Goal: Transaction & Acquisition: Purchase product/service

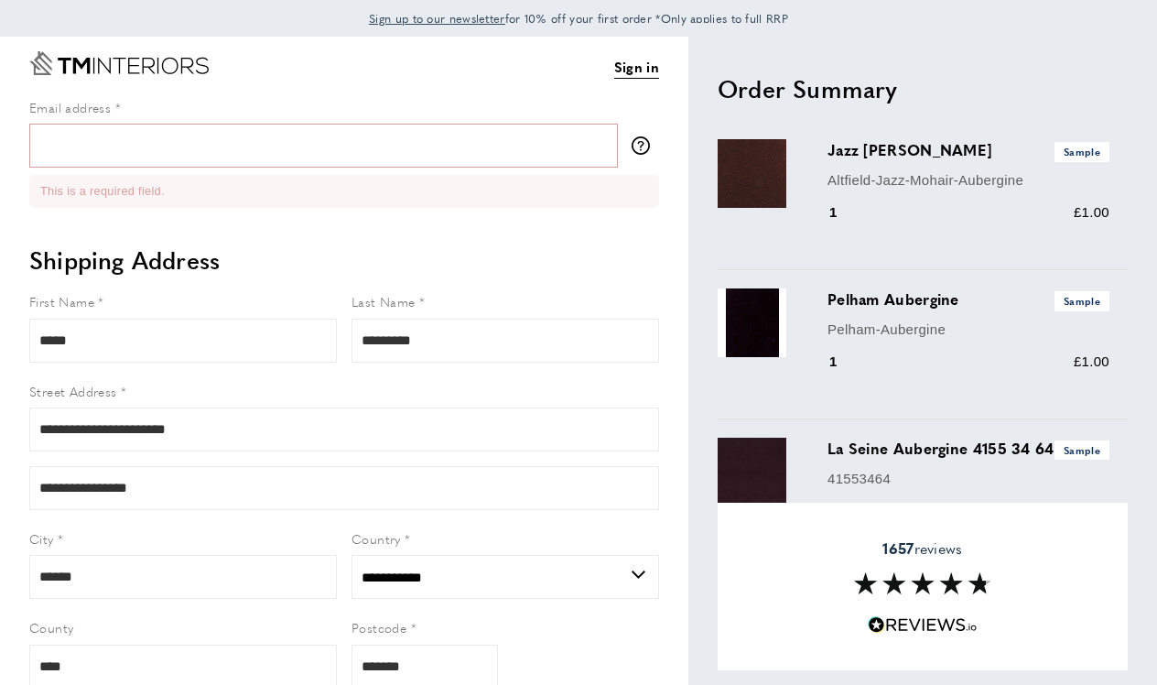
select select "**"
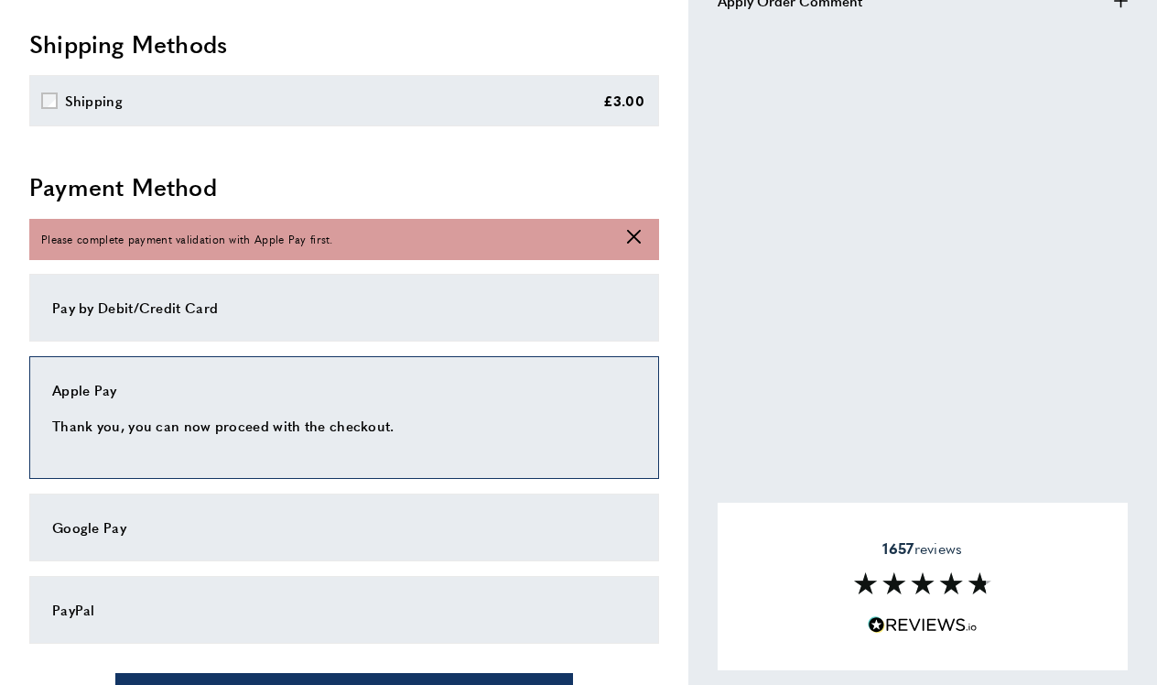
scroll to position [848, 0]
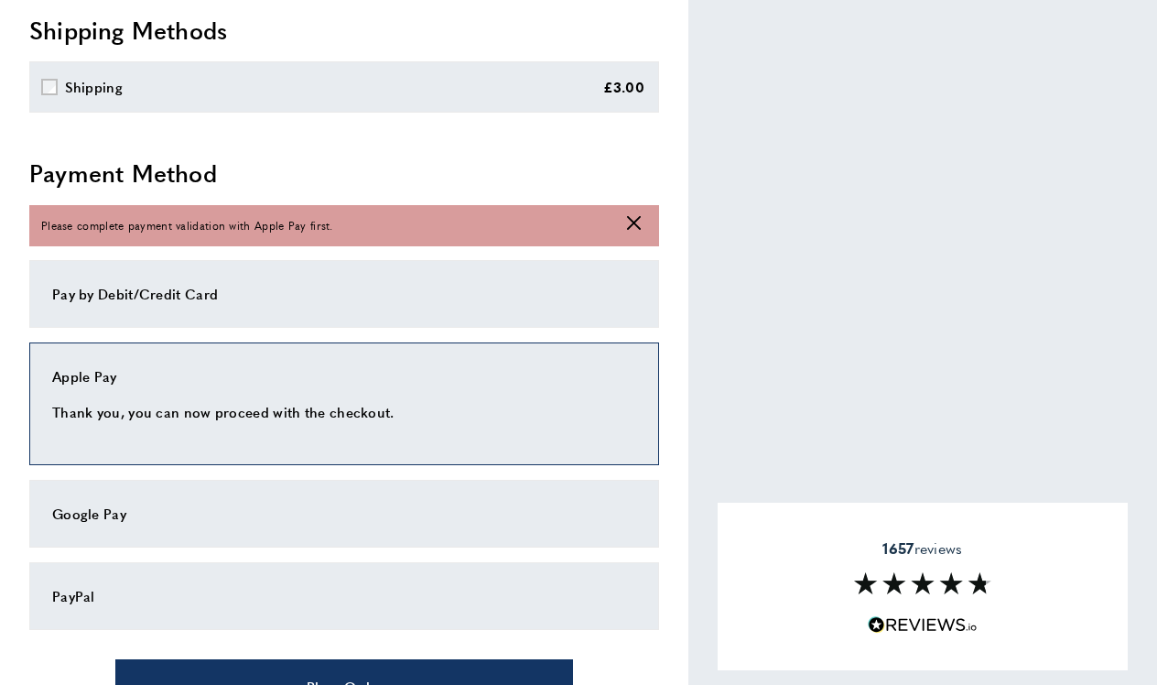
click at [174, 418] on p "Thank you, you can now proceed with the checkout." at bounding box center [344, 412] width 584 height 22
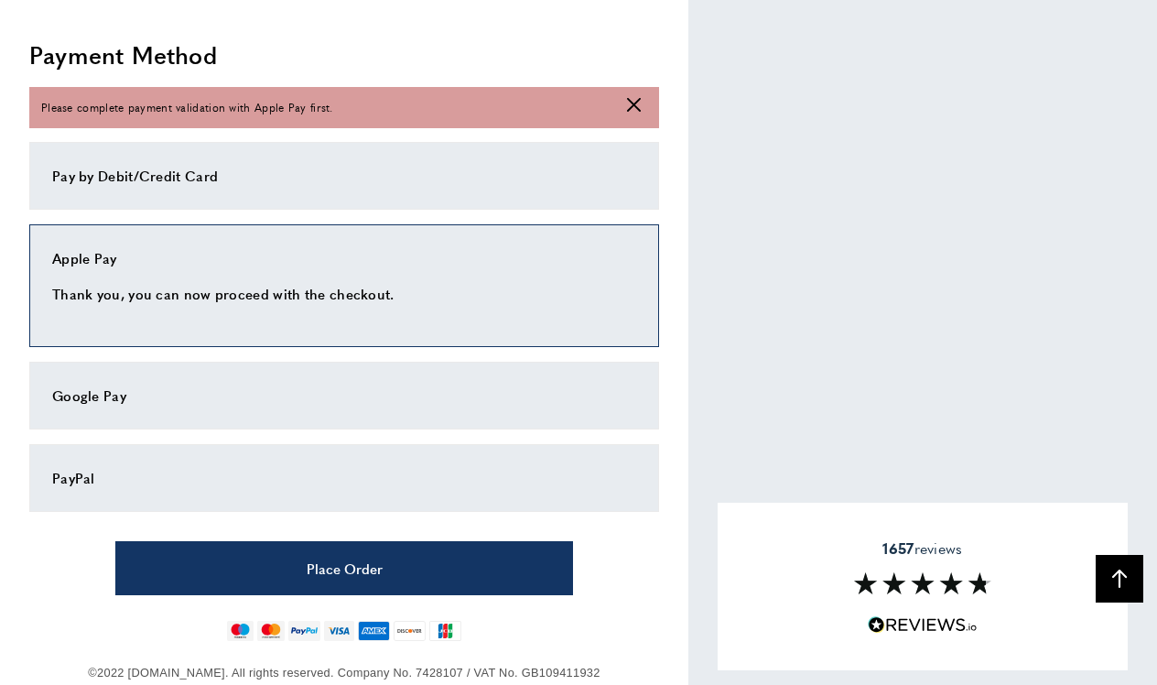
scroll to position [965, 0]
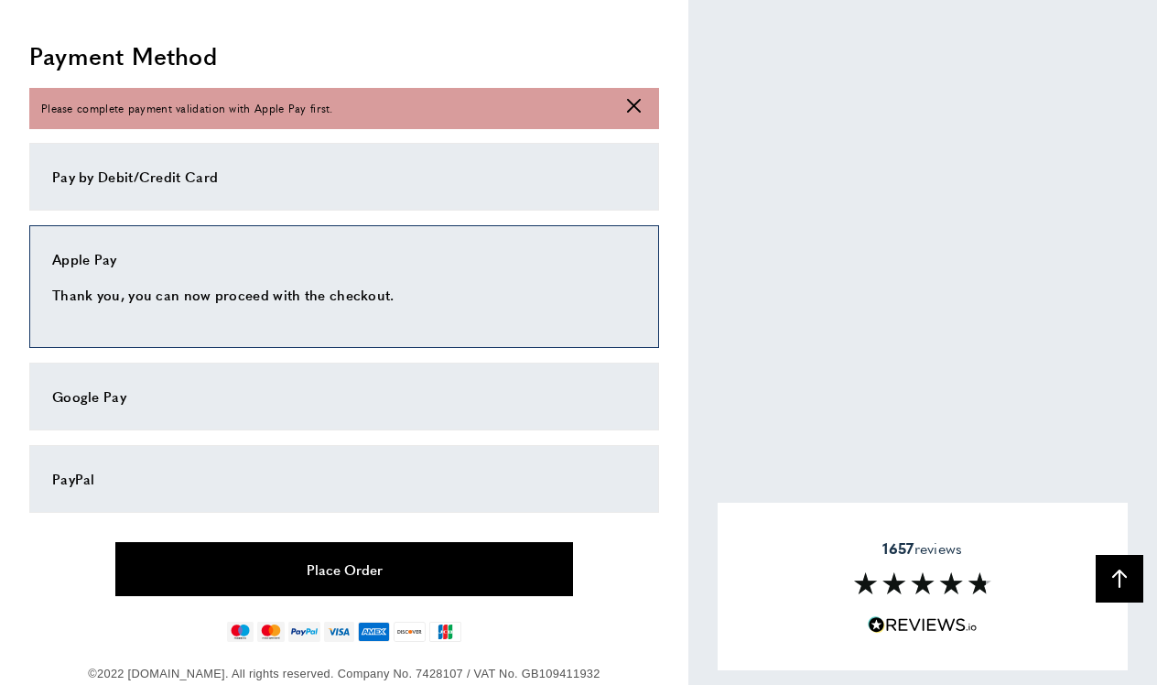
click at [295, 563] on button "Place Order" at bounding box center [344, 569] width 458 height 54
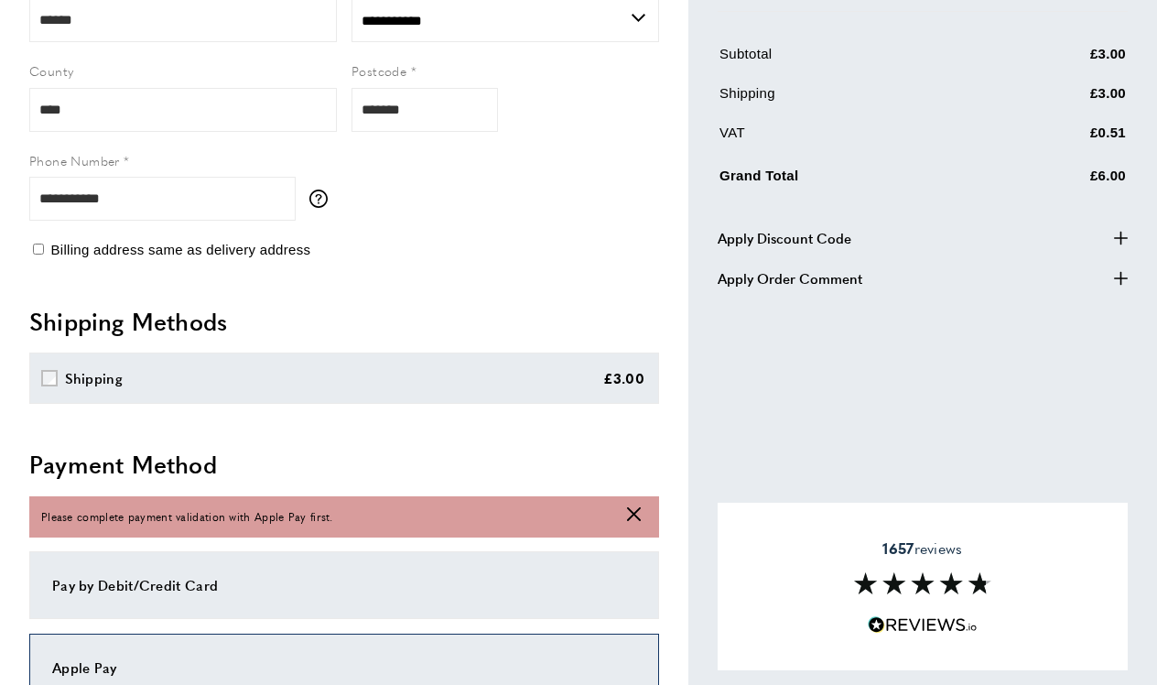
scroll to position [520, 0]
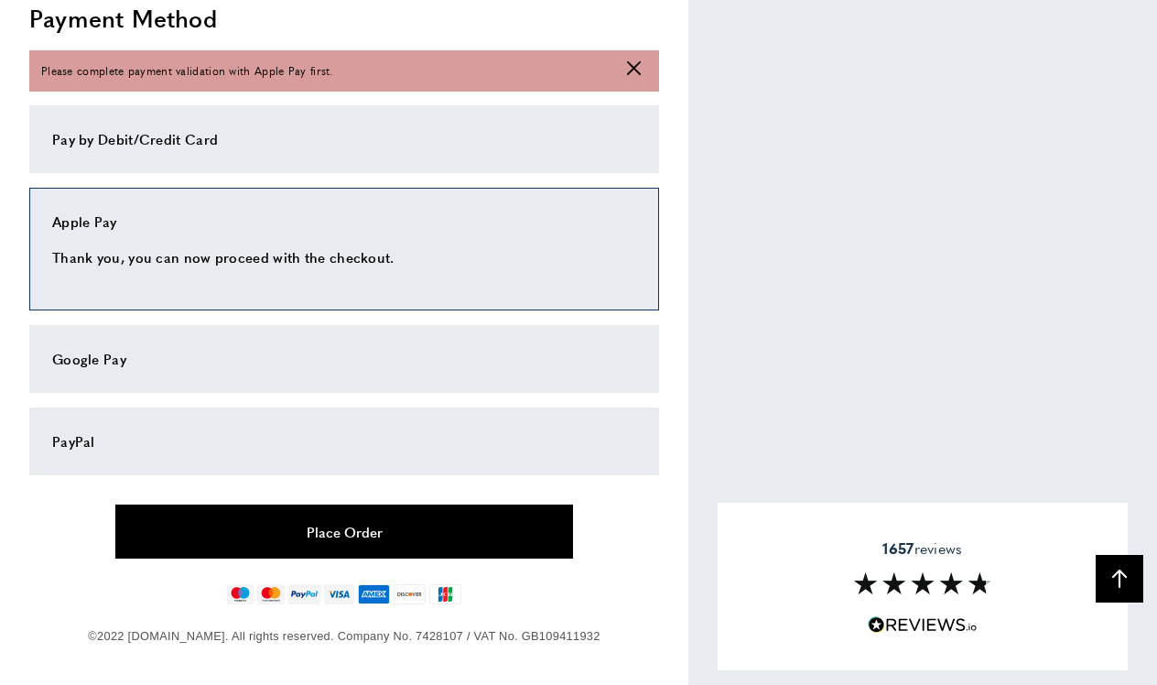
click at [351, 529] on button "Place Order" at bounding box center [344, 531] width 458 height 54
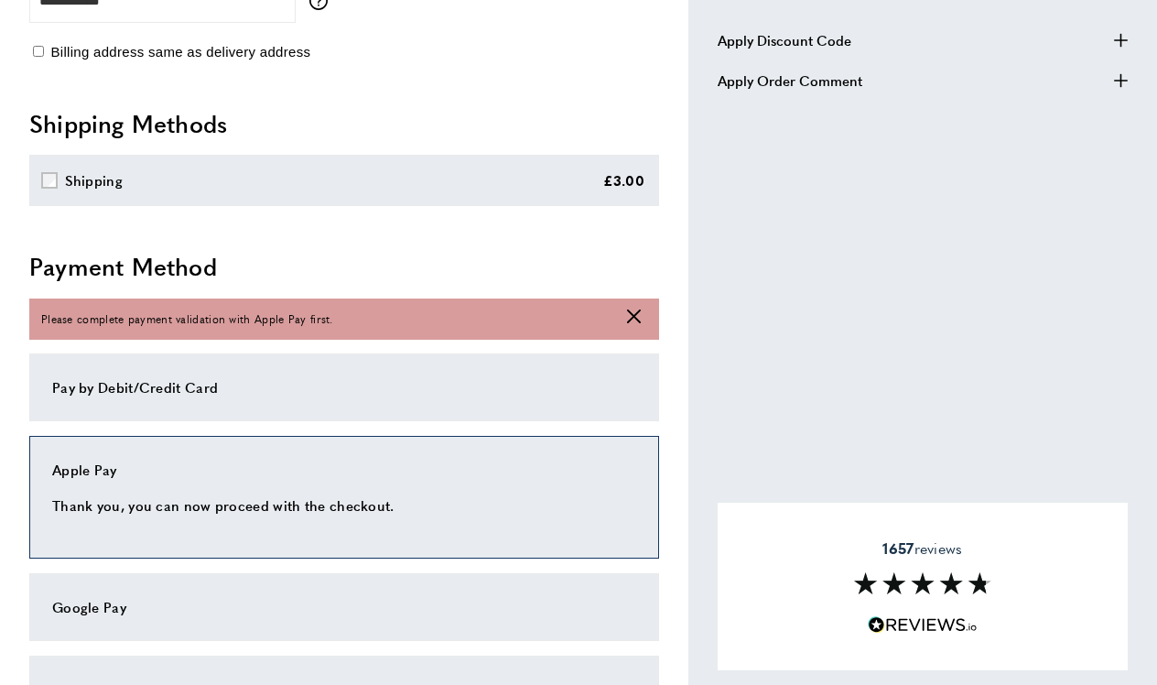
scroll to position [755, 0]
click at [232, 499] on p "Thank you, you can now proceed with the checkout." at bounding box center [344, 504] width 584 height 22
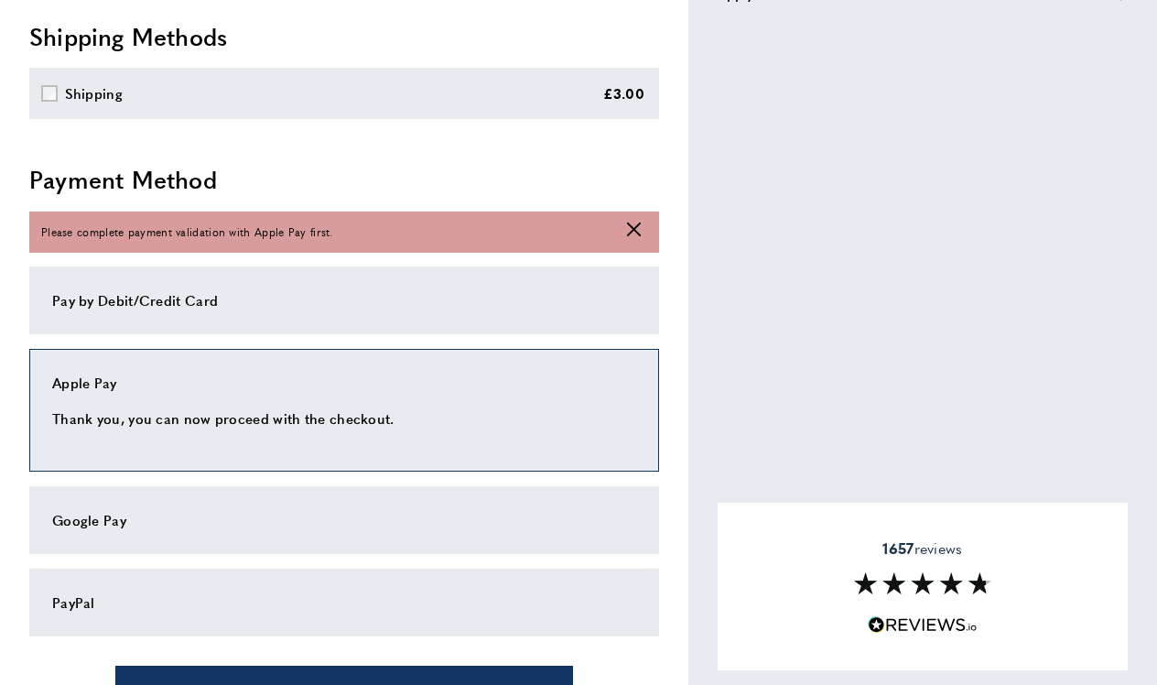
scroll to position [853, 0]
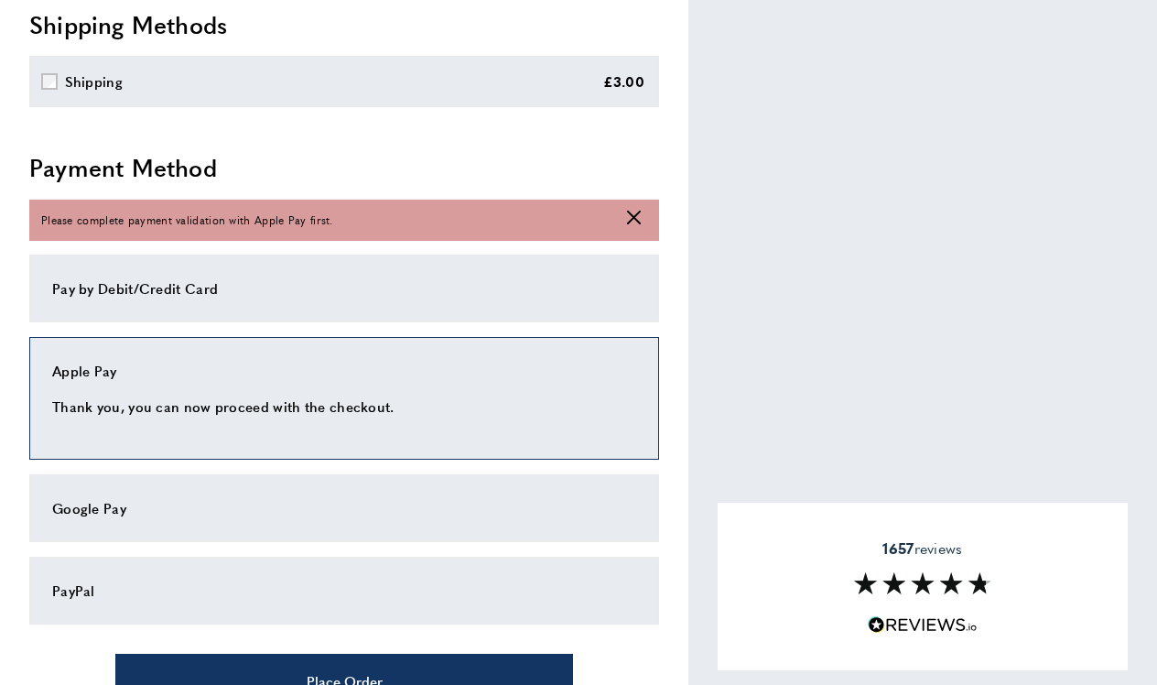
click at [202, 386] on div "Apple Pay Thank you, you can now proceed with the checkout." at bounding box center [344, 398] width 630 height 123
click at [342, 396] on p "Thank you, you can now proceed with the checkout." at bounding box center [344, 407] width 584 height 22
click at [829, 363] on div "Order Summary cross Jazz Mohair Aubergine Sample Altfield-Jazz-[GEOGRAPHIC_DATA]" at bounding box center [908, 10] width 439 height 1655
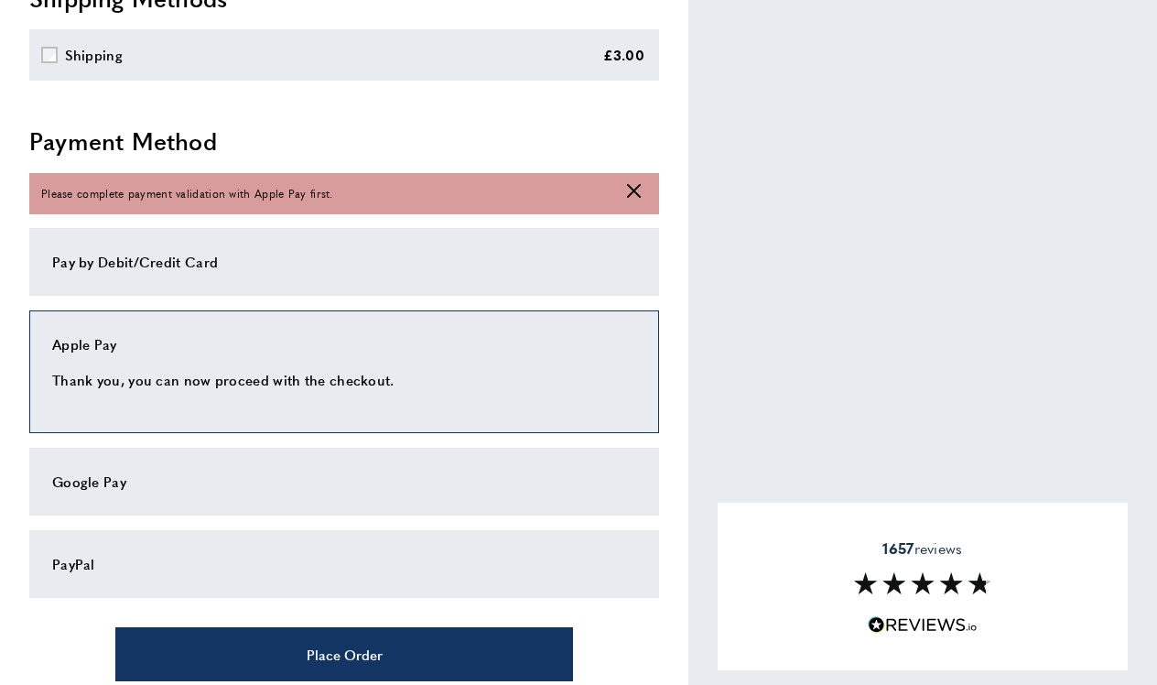
scroll to position [881, 0]
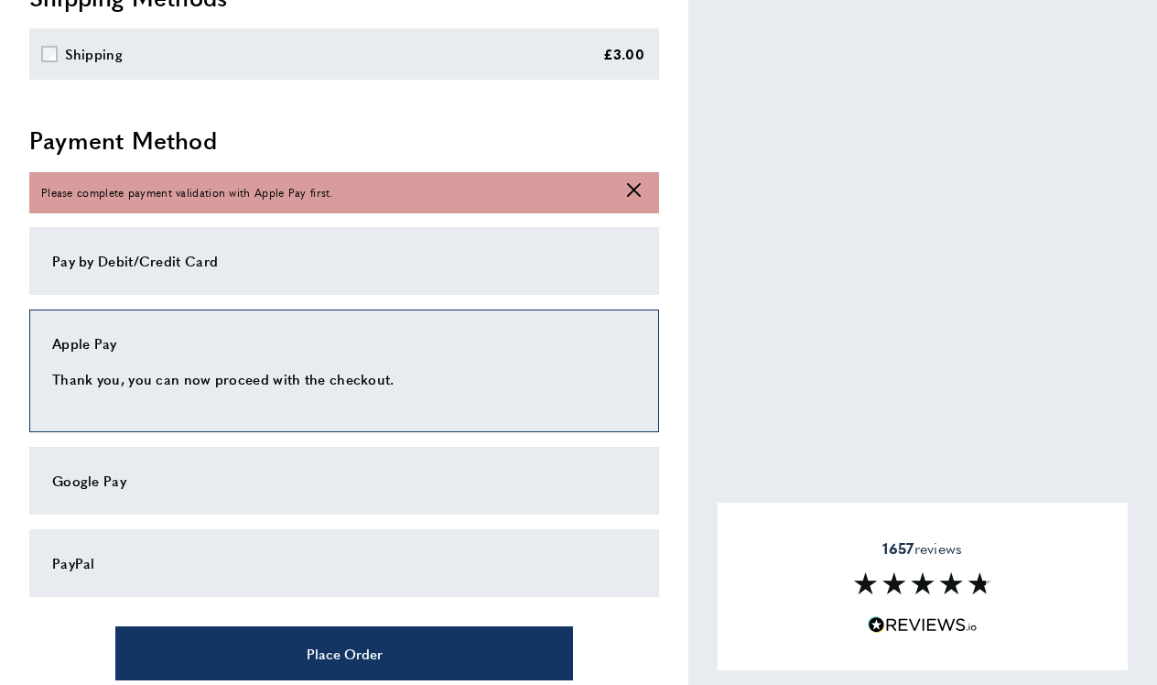
click at [159, 261] on div "Pay by Debit/Credit Card" at bounding box center [344, 261] width 584 height 22
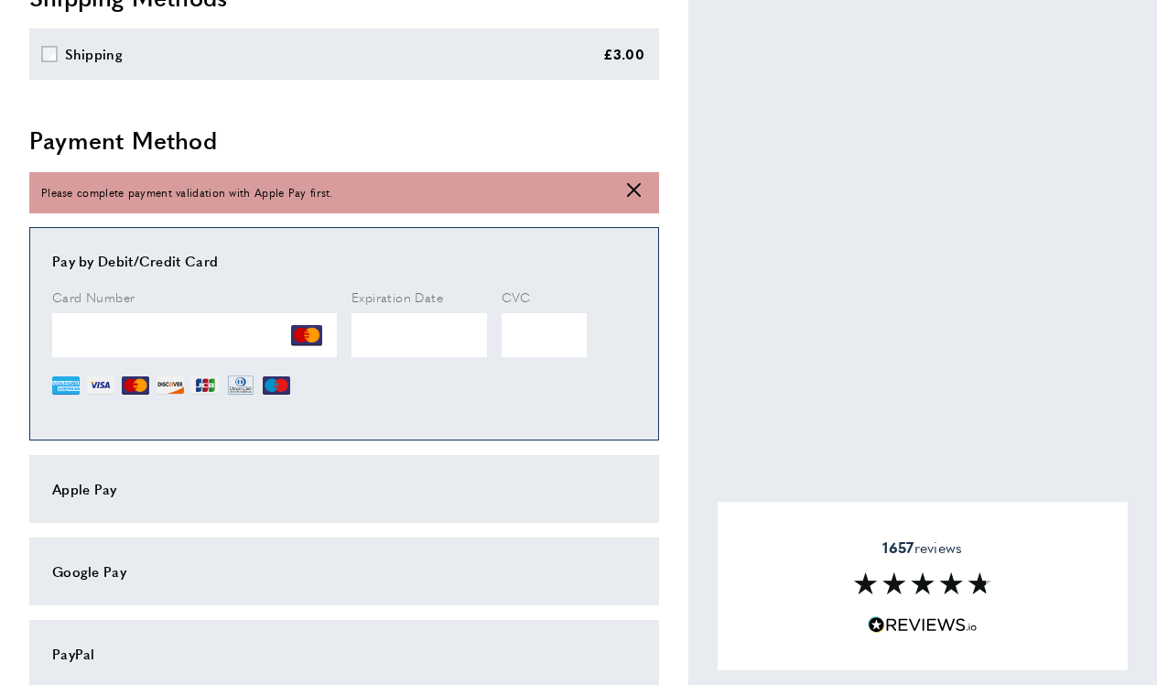
click at [396, 398] on form "Card Number Expiration Date CVC" at bounding box center [344, 352] width 584 height 131
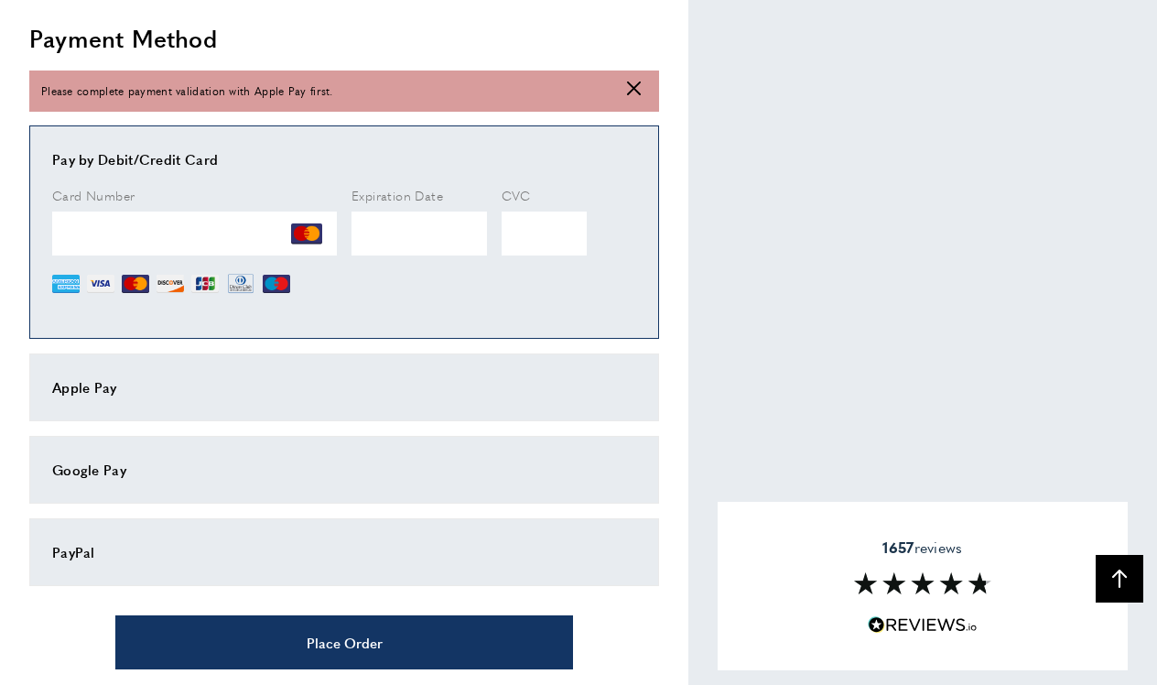
scroll to position [987, 0]
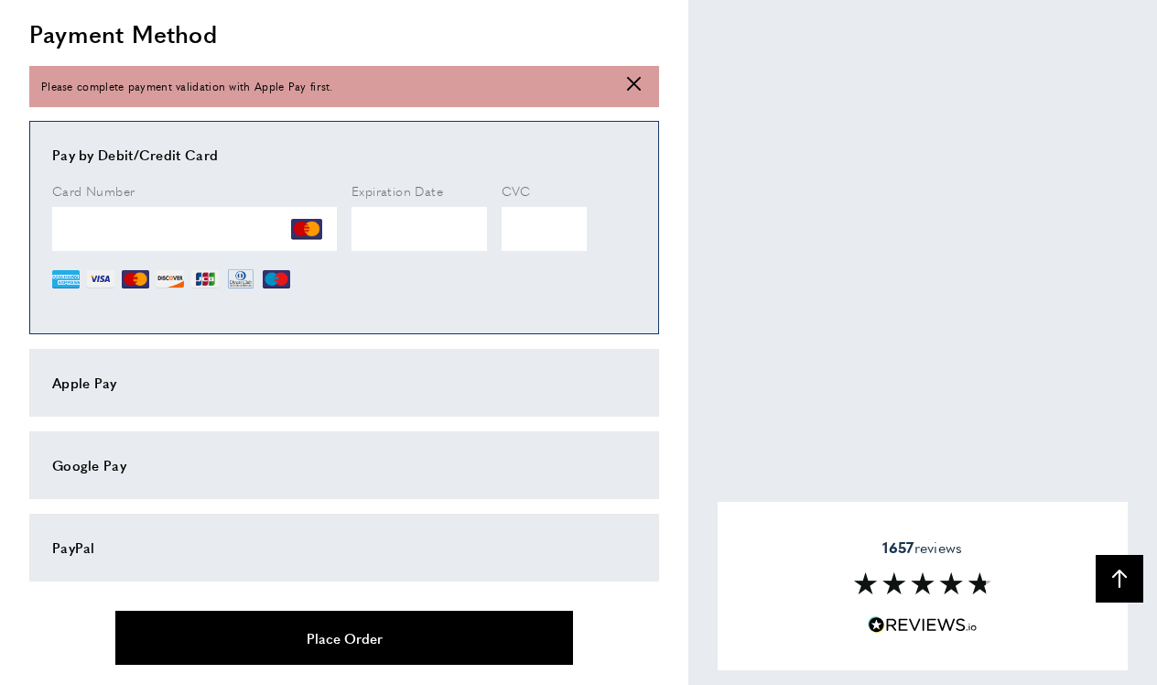
click at [334, 634] on button "Place Order" at bounding box center [344, 638] width 458 height 54
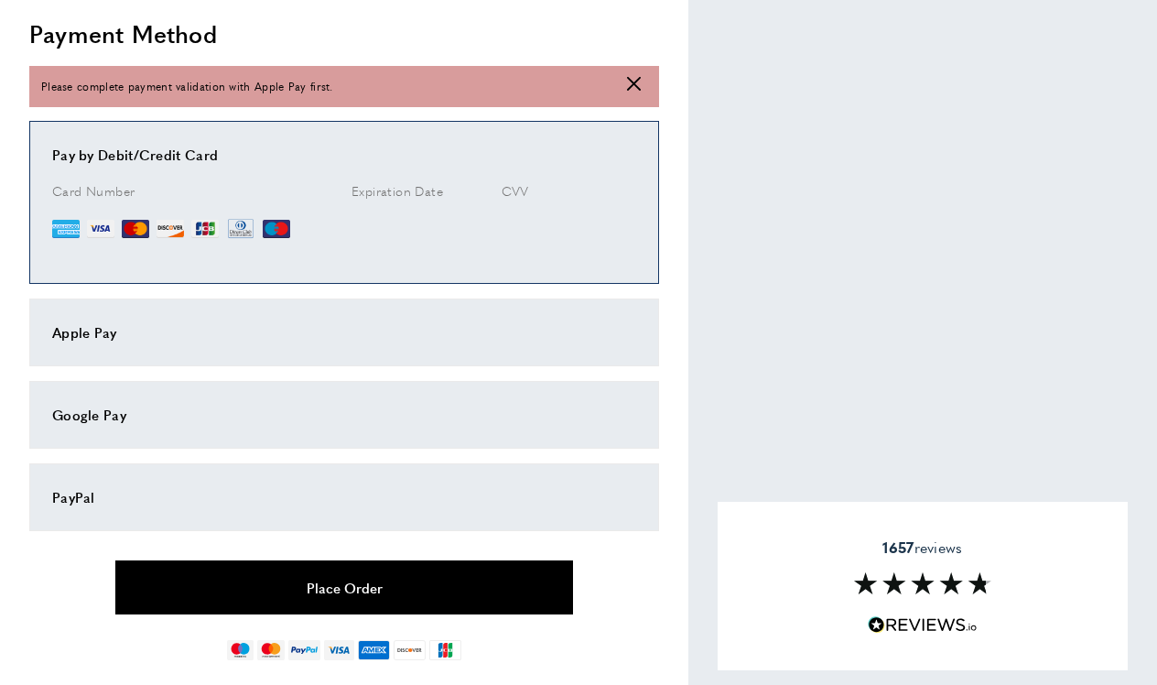
scroll to position [540, 0]
